Goal: Transaction & Acquisition: Download file/media

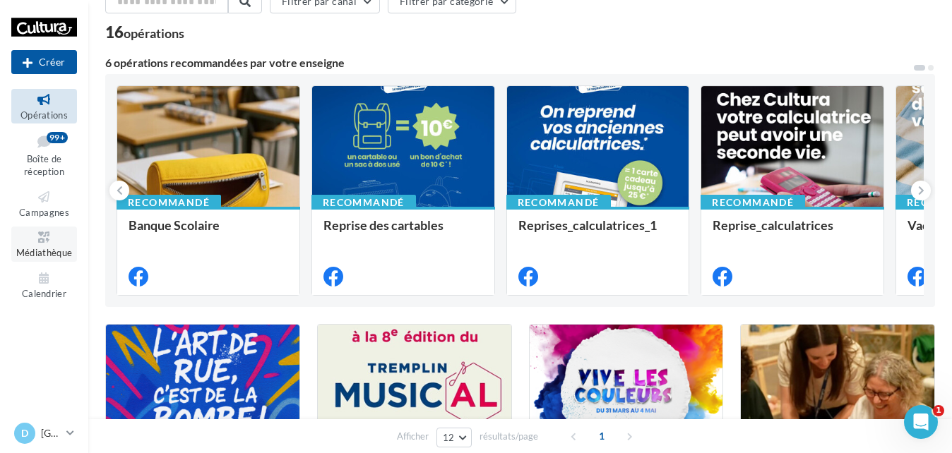
scroll to position [71, 0]
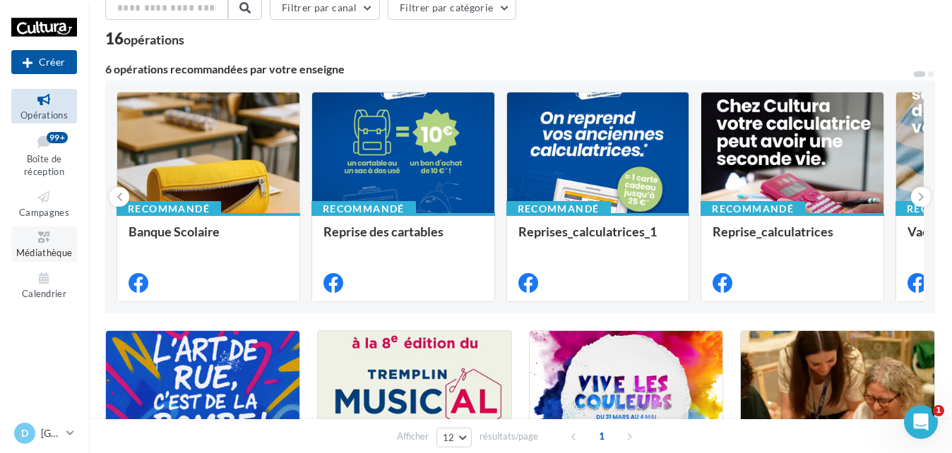
click at [58, 251] on span "Médiathèque" at bounding box center [44, 252] width 56 height 11
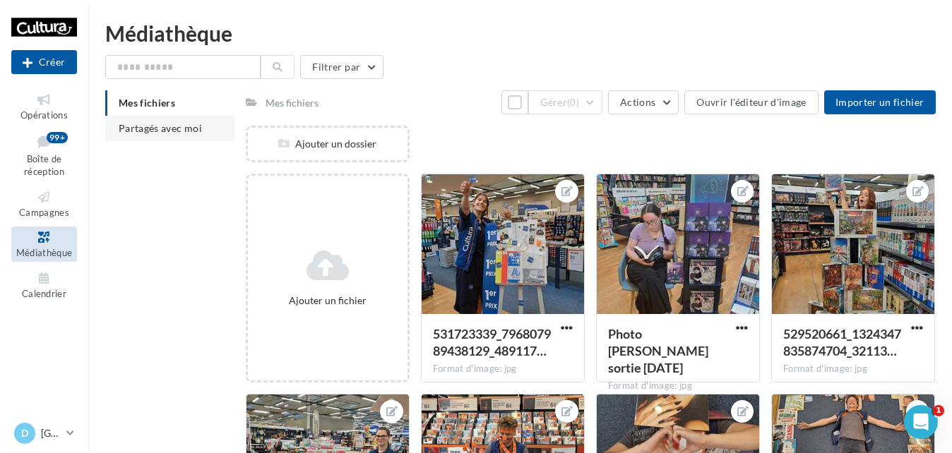
click at [164, 131] on span "Partagés avec moi" at bounding box center [160, 128] width 83 height 12
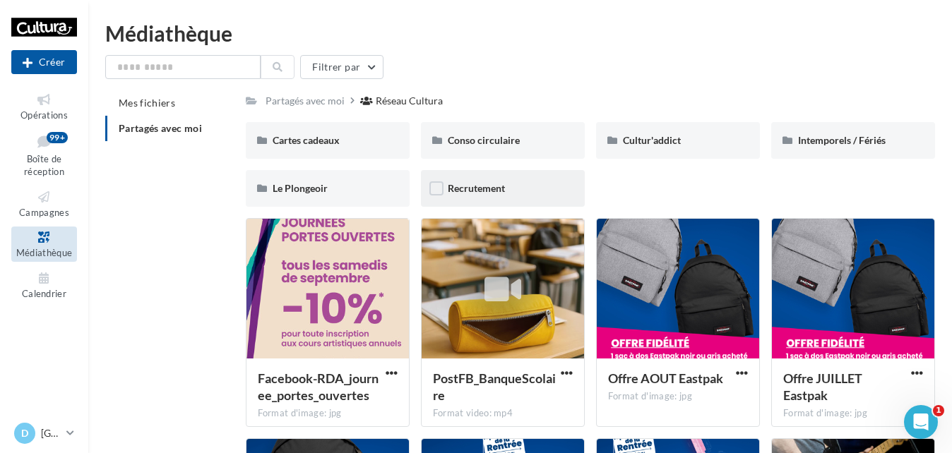
click at [493, 193] on span "Recrutement" at bounding box center [476, 188] width 57 height 12
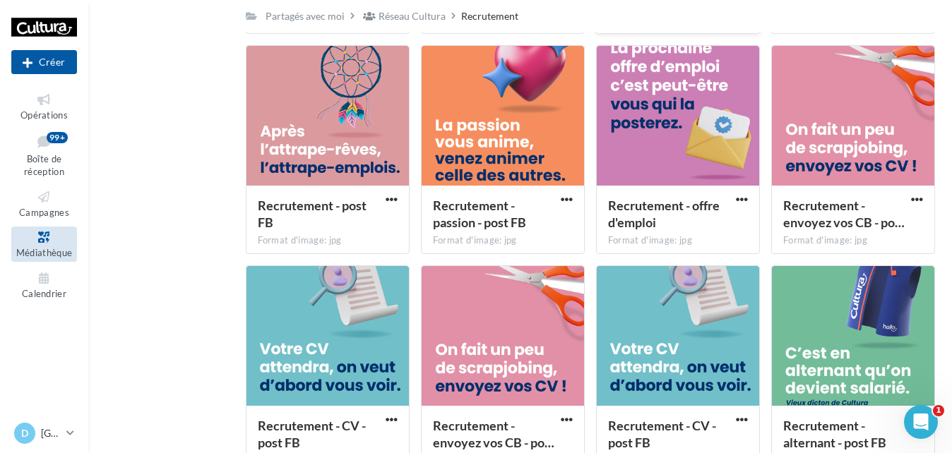
scroll to position [382, 0]
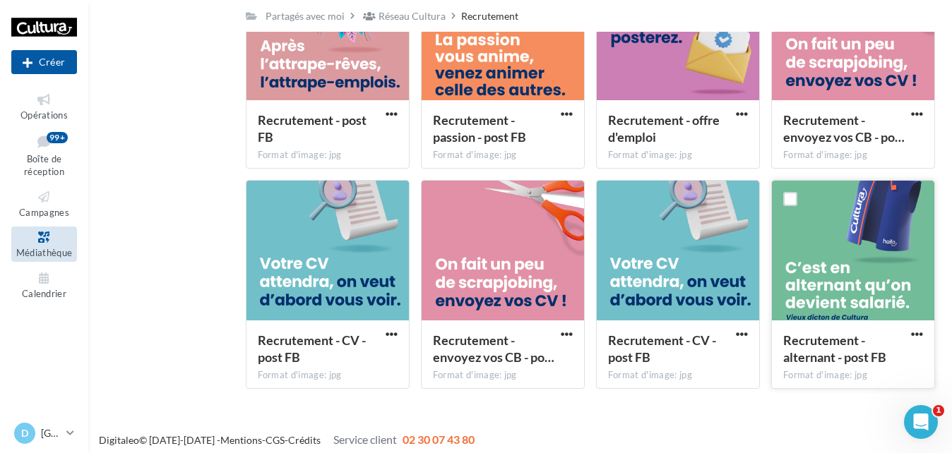
click at [861, 282] on div at bounding box center [853, 251] width 162 height 141
click at [915, 333] on span "button" at bounding box center [917, 334] width 12 height 12
click at [856, 359] on button "Télécharger" at bounding box center [854, 363] width 141 height 37
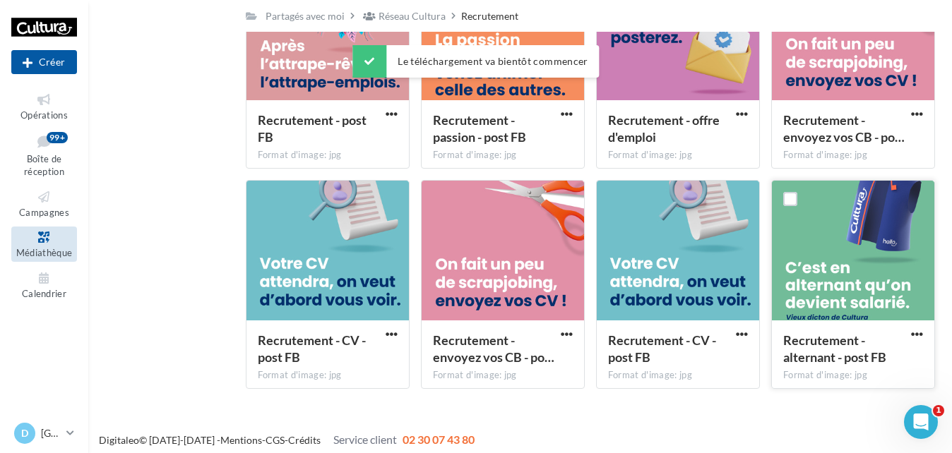
click at [176, 253] on div "Mes fichiers Partagés avec moi Partagés avec moi Réseau Cultura Recrutement Rs …" at bounding box center [525, 54] width 841 height 692
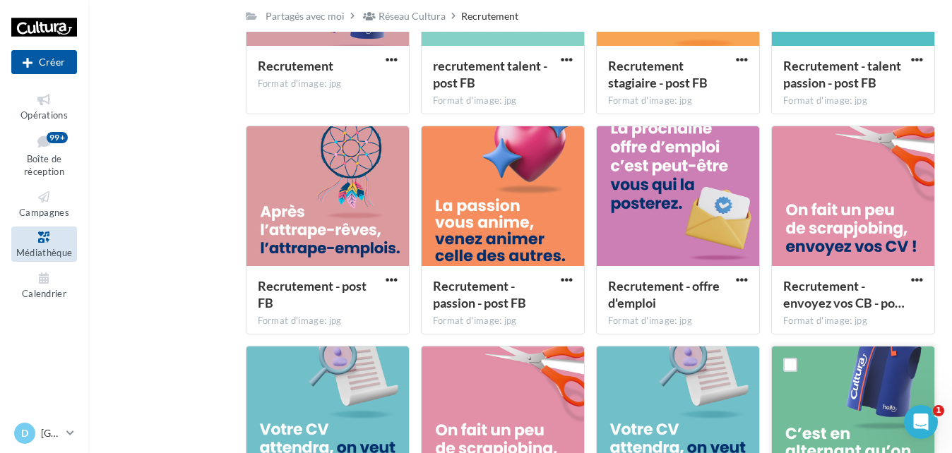
scroll to position [0, 0]
